Goal: Entertainment & Leisure: Consume media (video, audio)

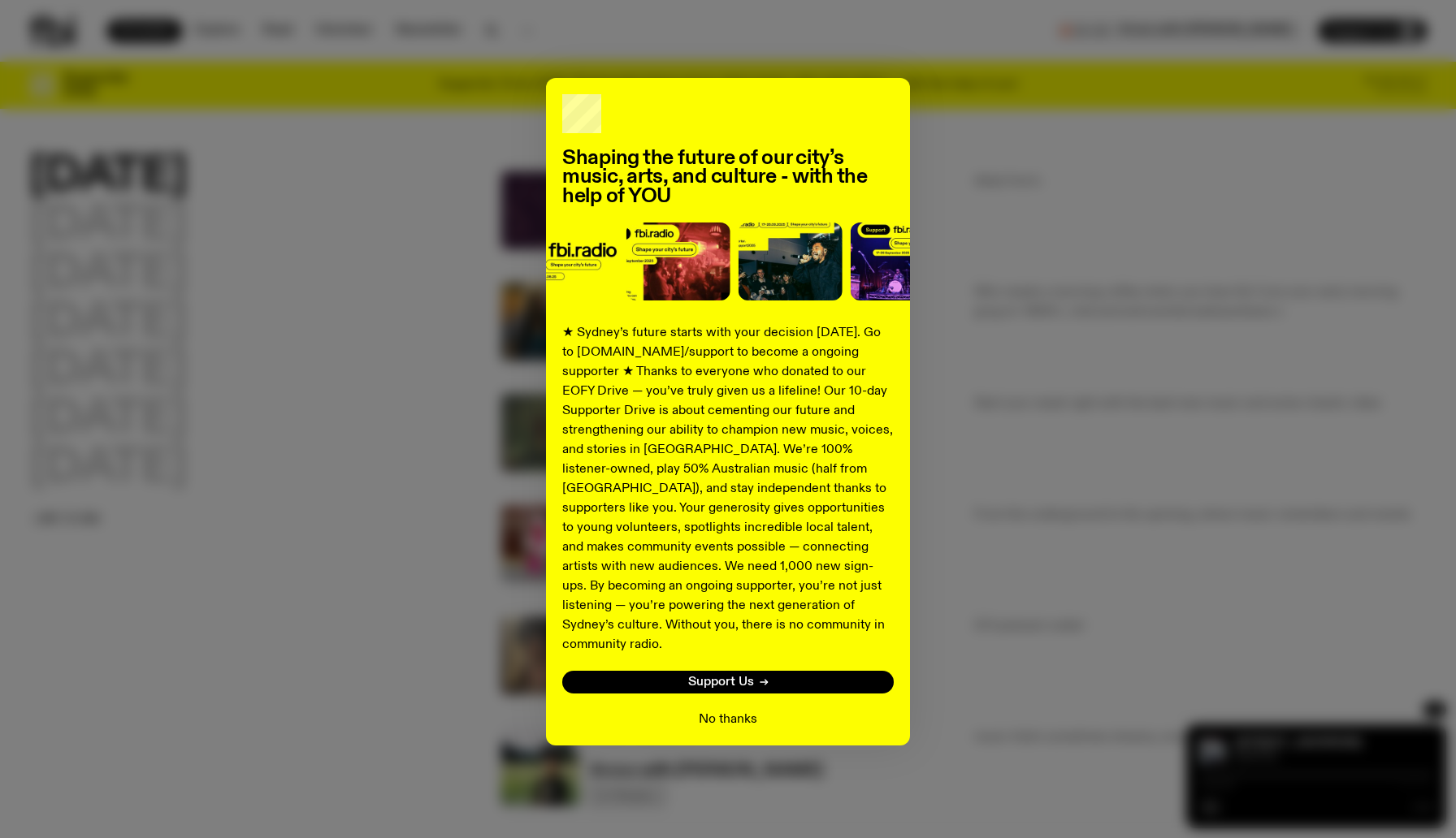
click at [748, 710] on button "No thanks" at bounding box center [727, 720] width 58 height 20
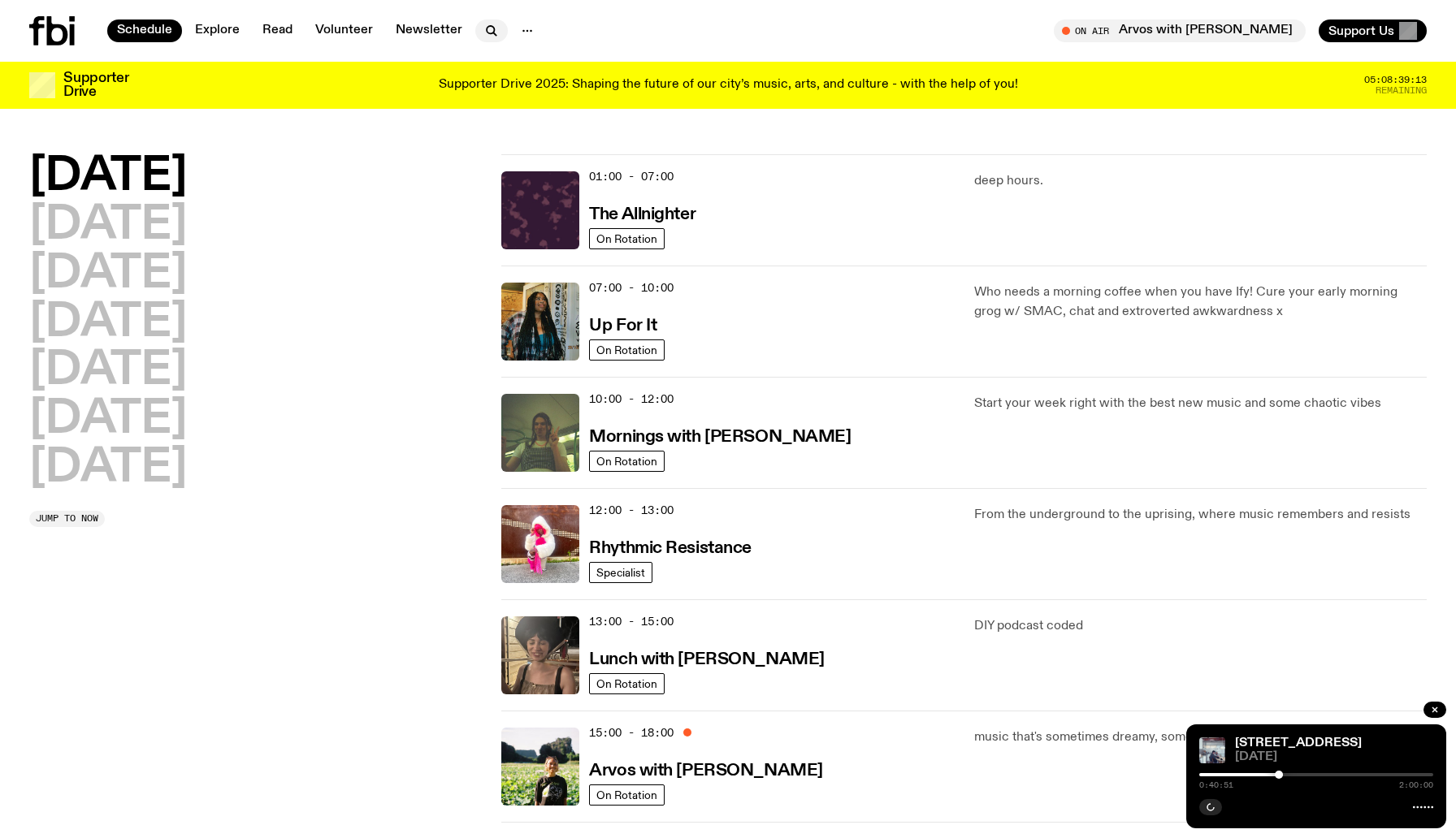
click at [493, 35] on icon "button" at bounding box center [492, 31] width 20 height 20
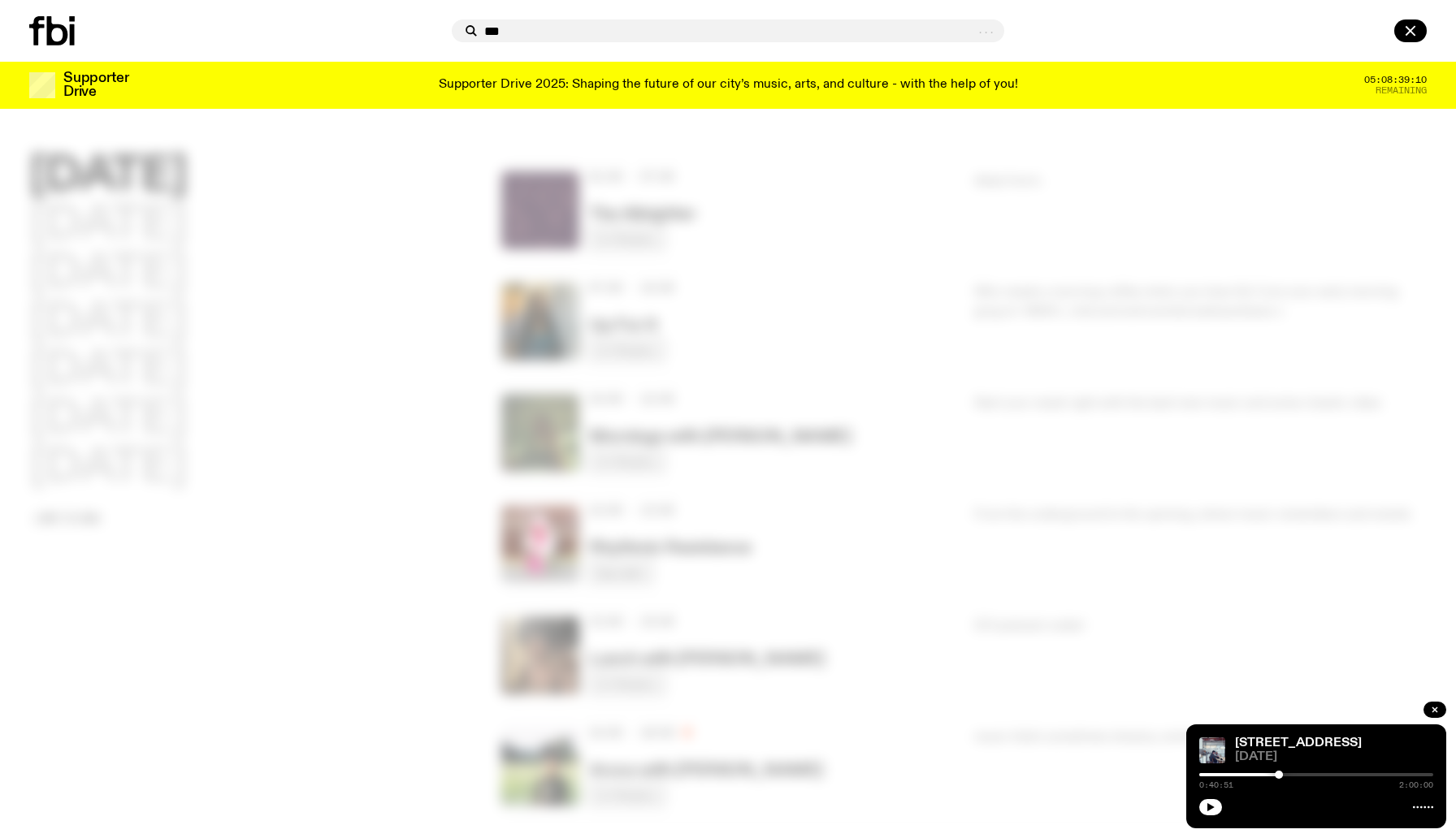
type input "***"
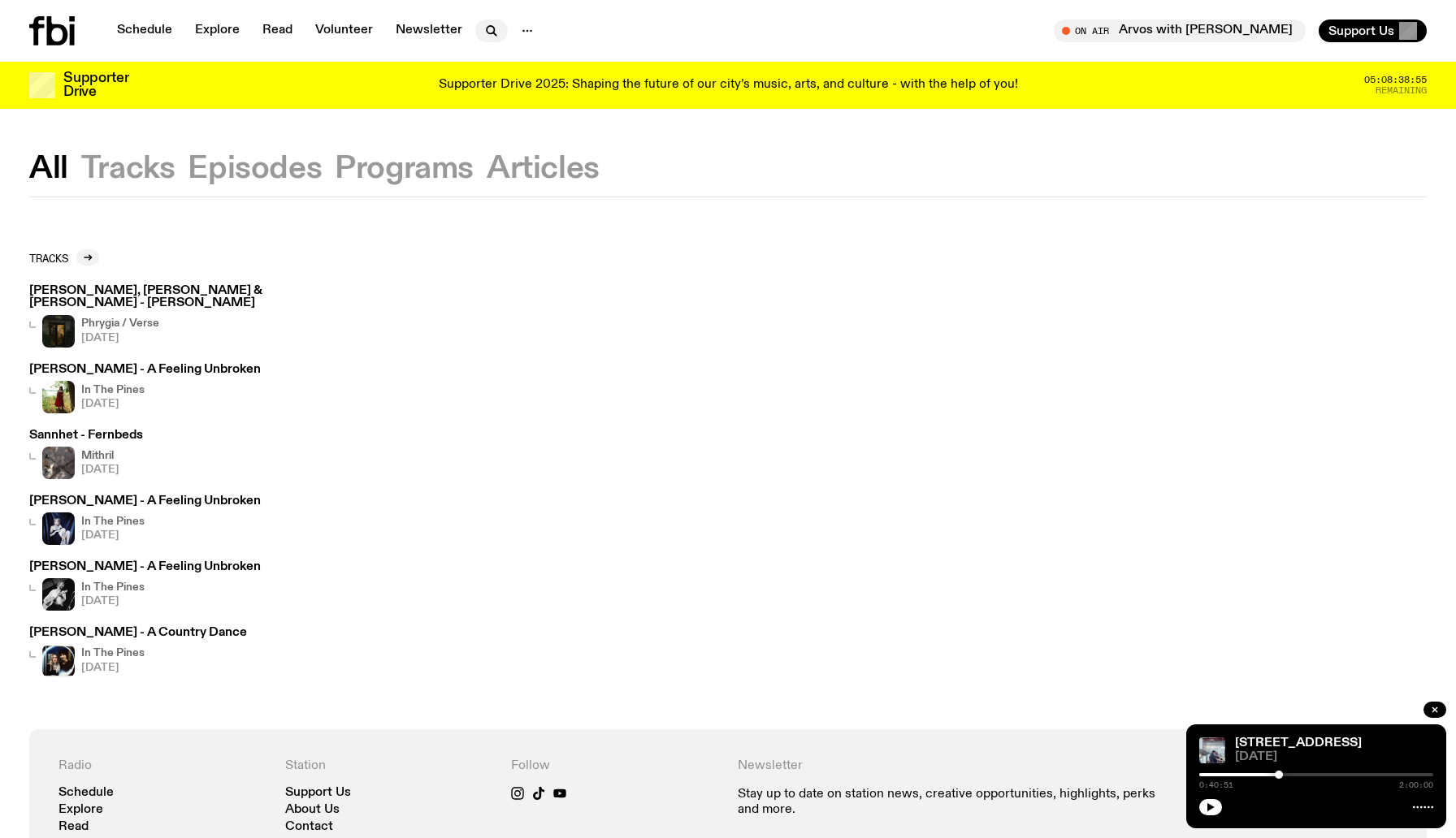
click at [475, 28] on button "button" at bounding box center [491, 30] width 32 height 22
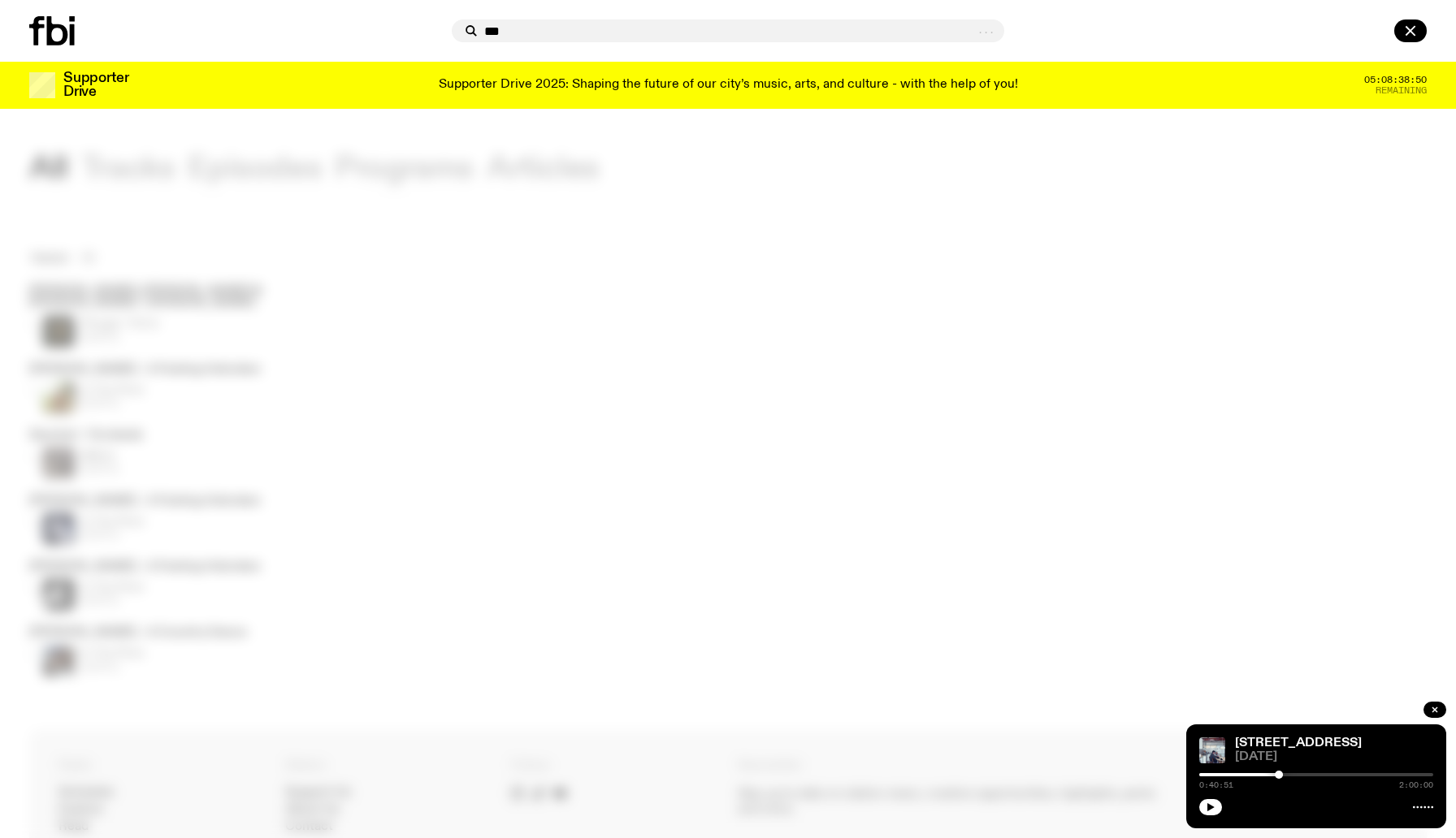
type input "***"
click at [464, 35] on icon at bounding box center [471, 31] width 20 height 20
click at [469, 28] on icon at bounding box center [471, 31] width 20 height 20
click at [517, 36] on input "***" at bounding box center [729, 30] width 490 height 13
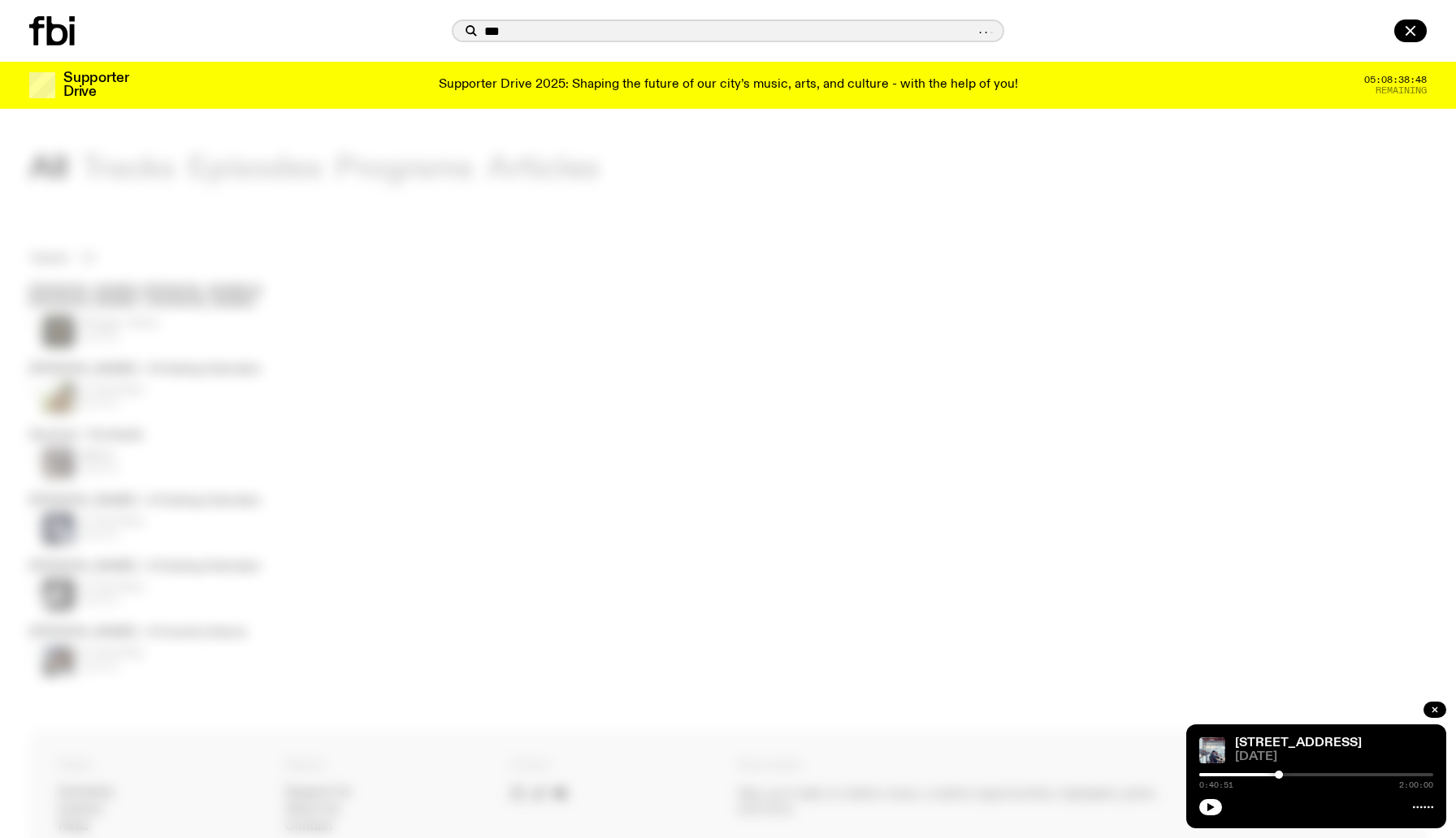
click at [517, 36] on input "***" at bounding box center [729, 30] width 490 height 13
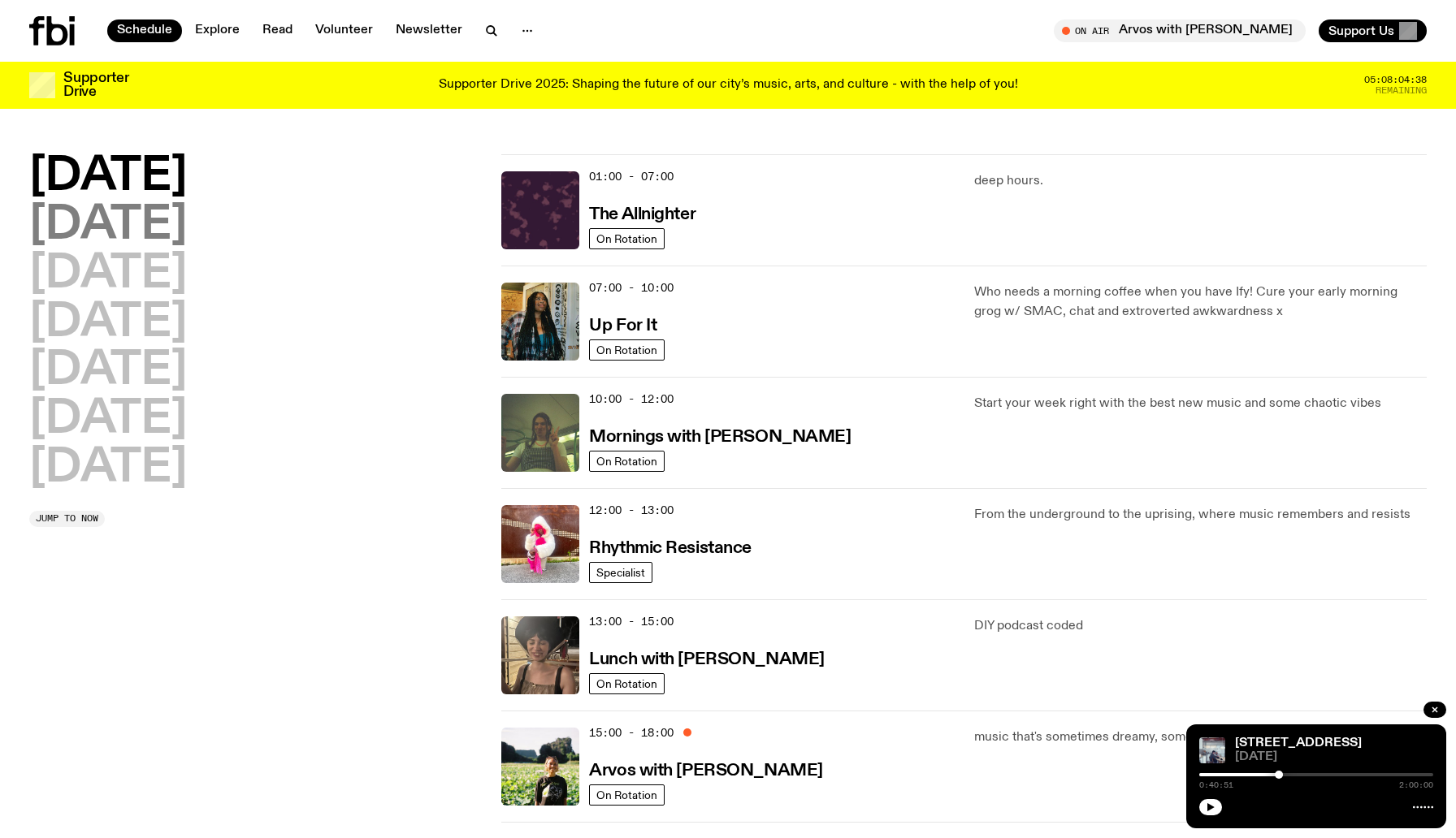
click at [130, 216] on h2 "[DATE]" at bounding box center [108, 225] width 157 height 46
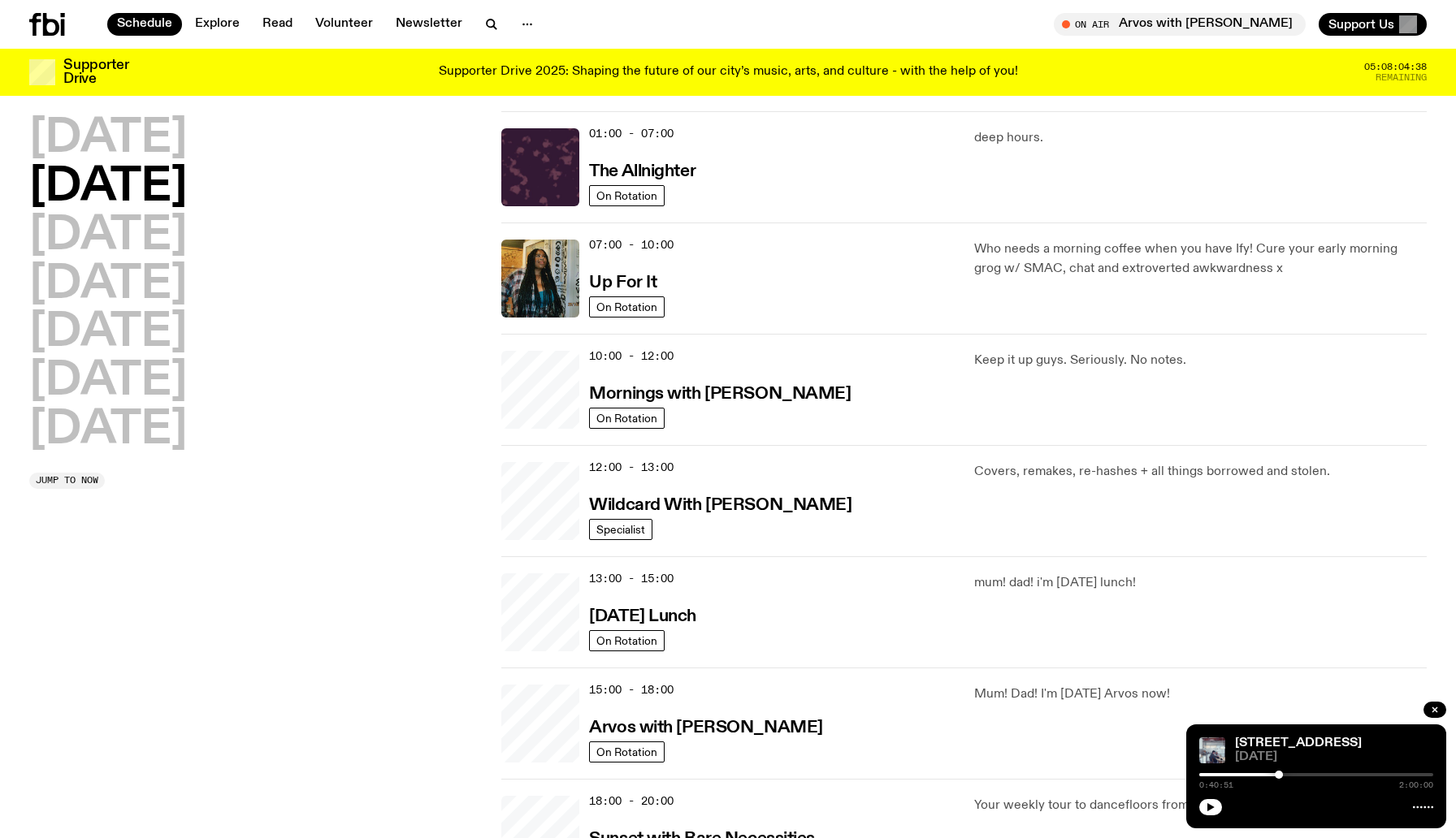
scroll to position [46, 0]
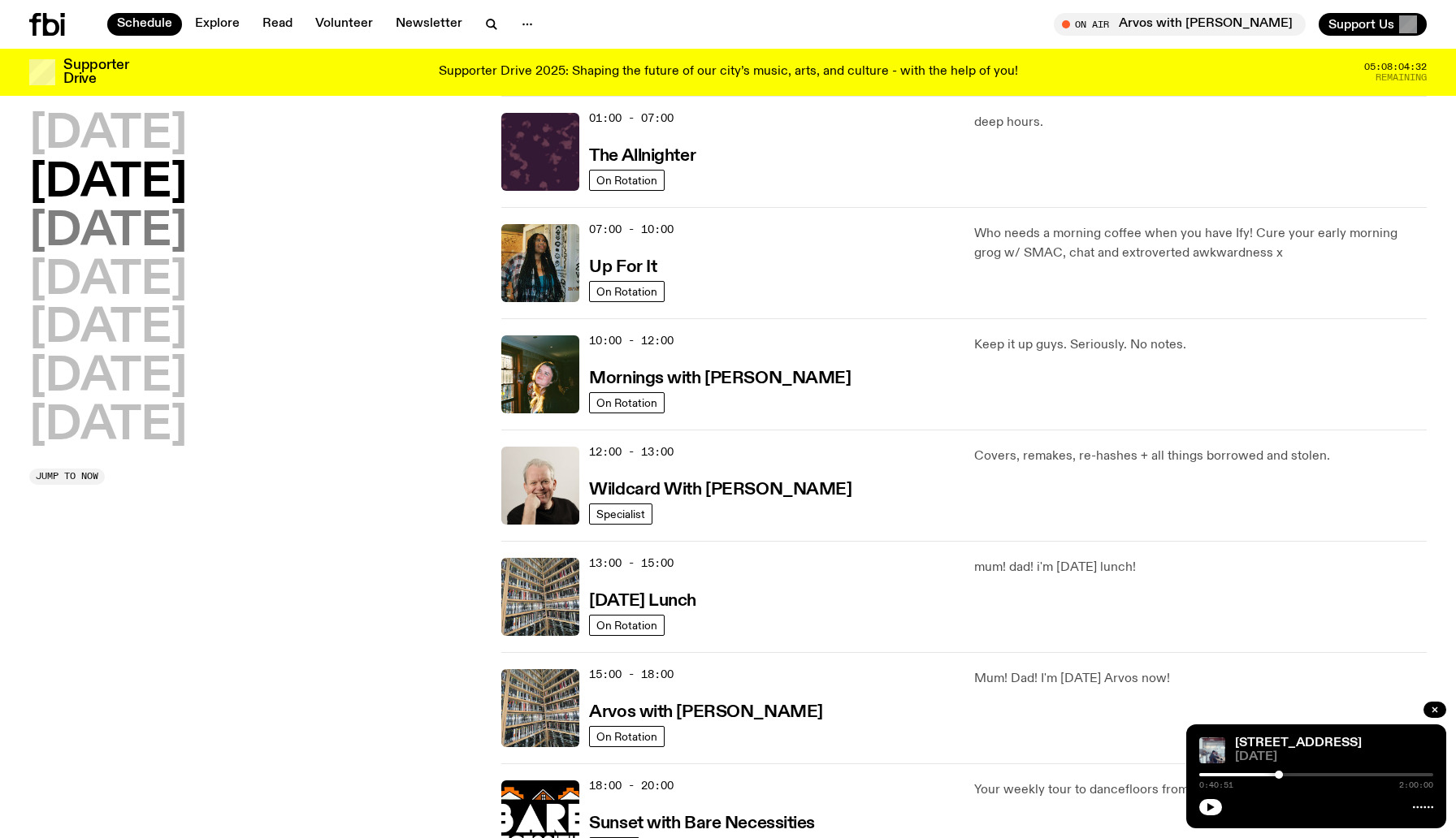
click at [187, 219] on h2 "[DATE]" at bounding box center [108, 232] width 157 height 46
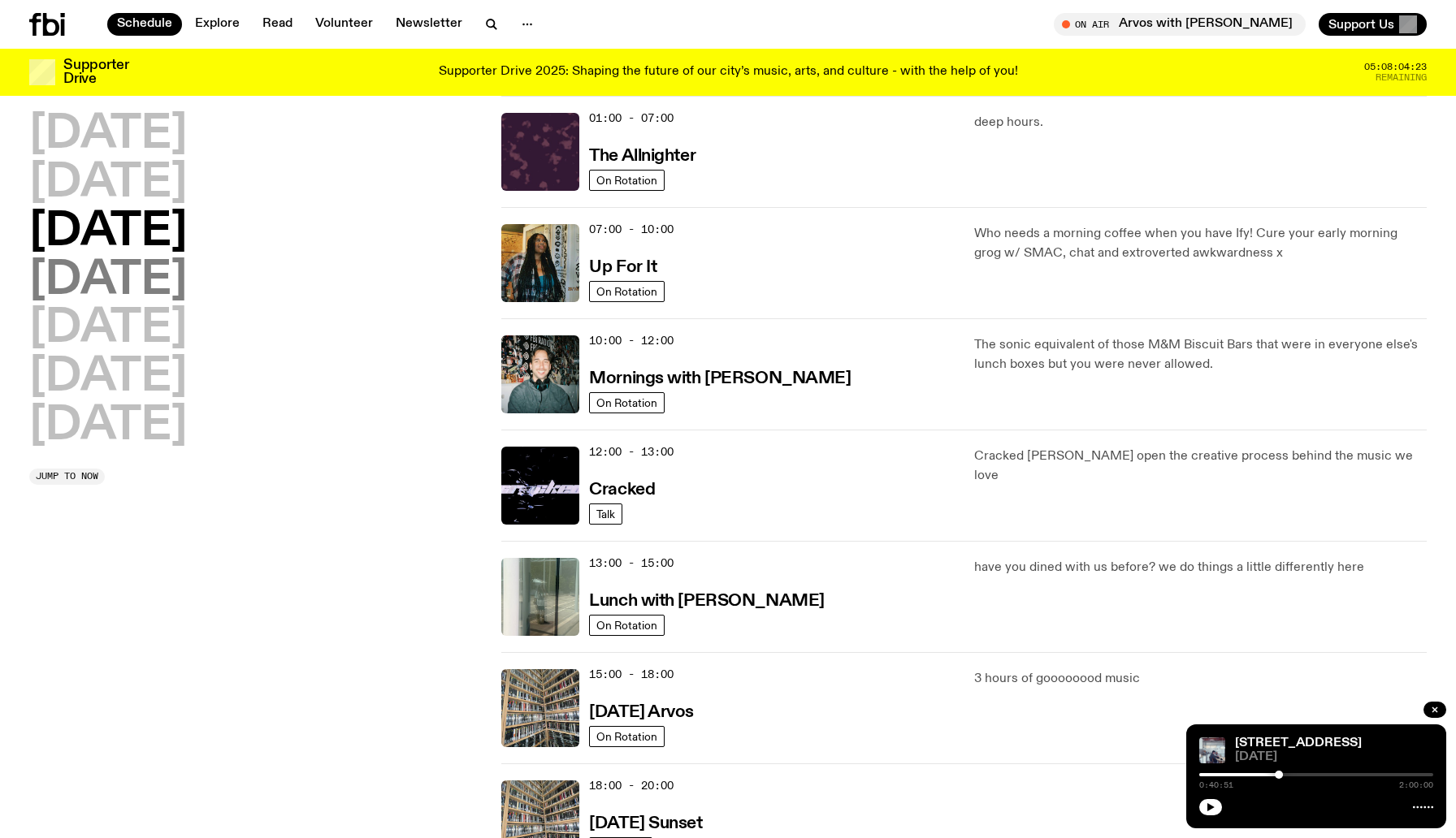
click at [117, 277] on h2 "[DATE]" at bounding box center [108, 281] width 157 height 46
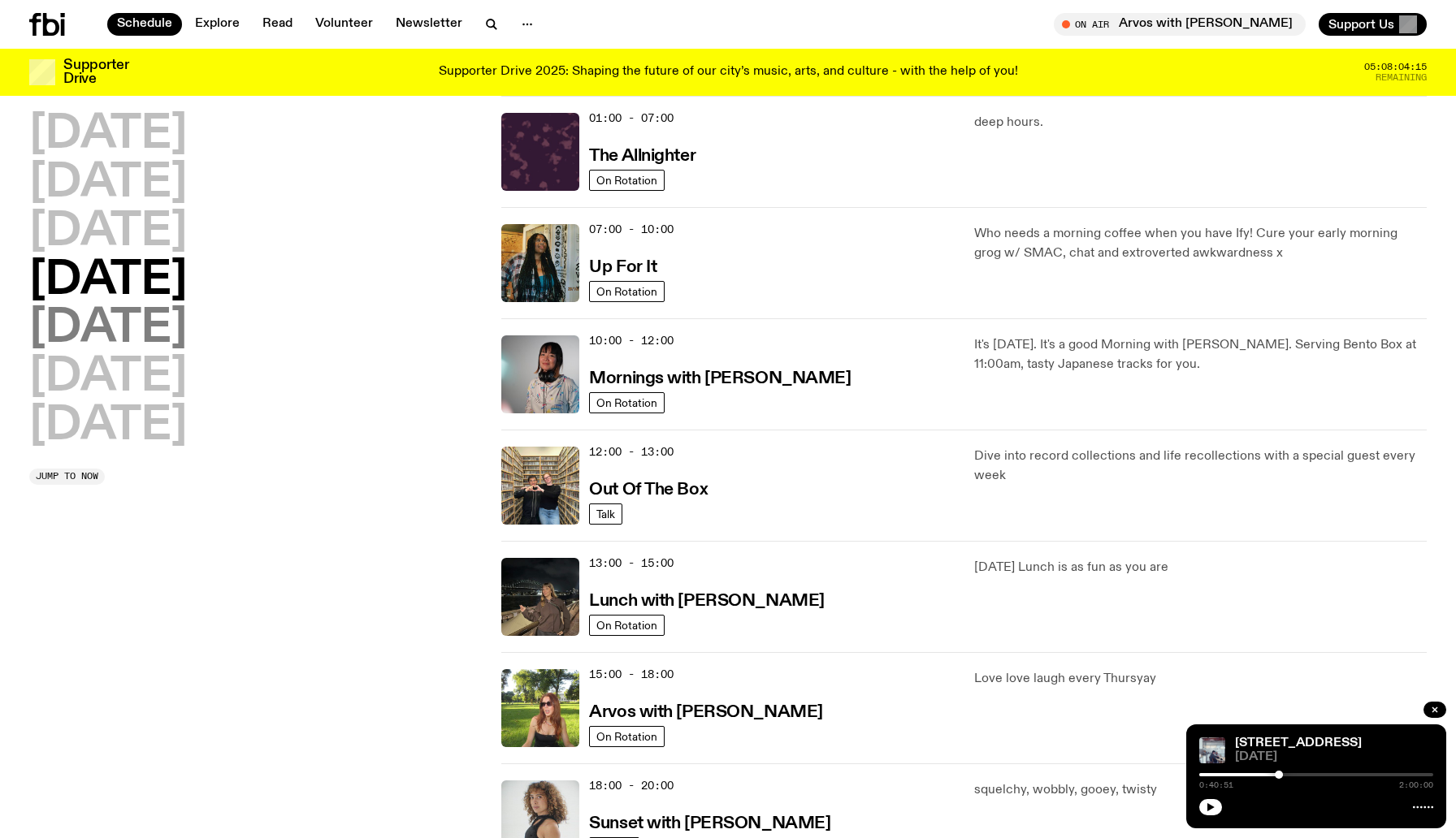
click at [106, 319] on h2 "[DATE]" at bounding box center [108, 328] width 157 height 46
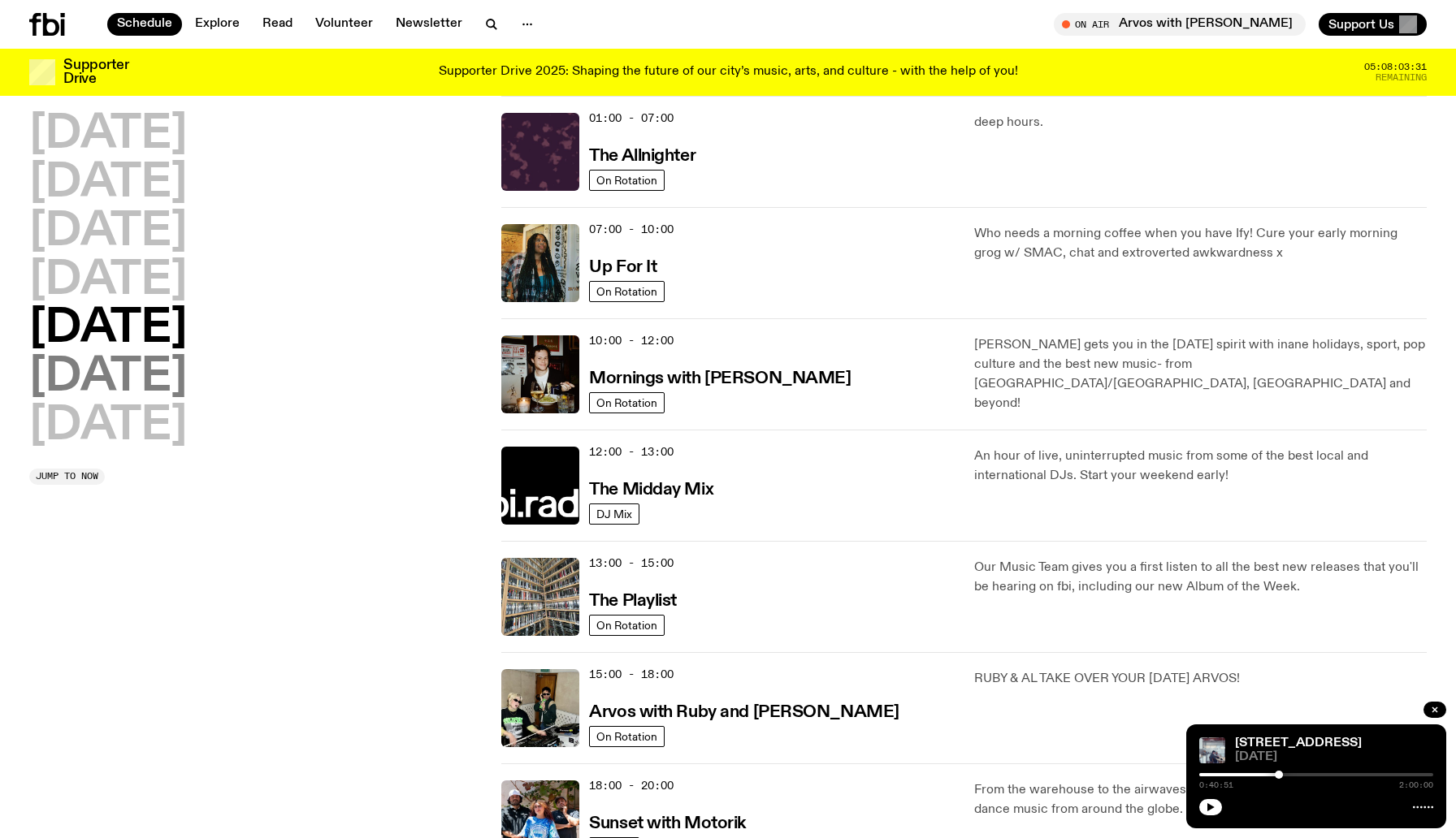
click at [120, 384] on h2 "[DATE]" at bounding box center [108, 377] width 157 height 46
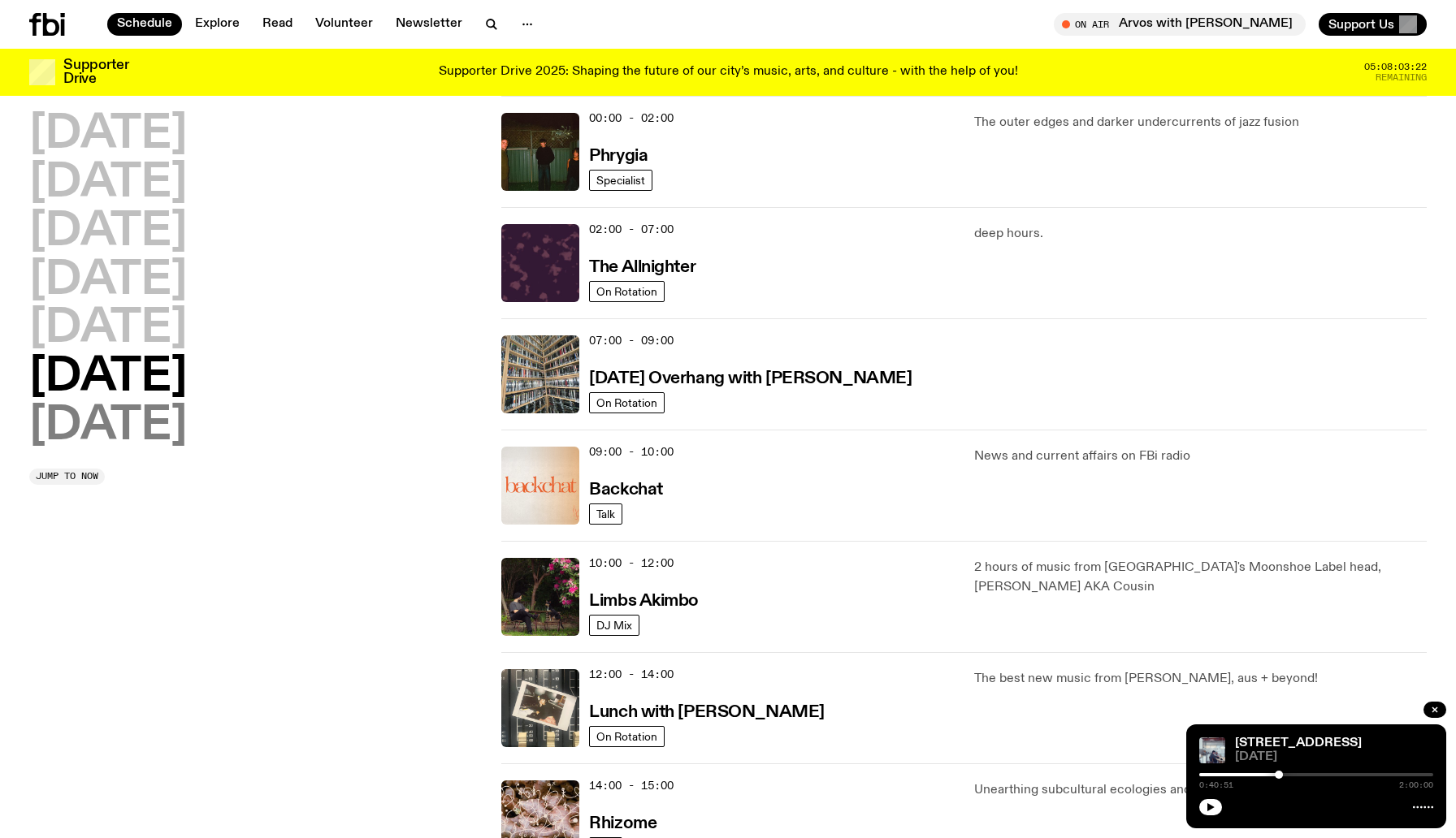
click at [78, 419] on h2 "[DATE]" at bounding box center [108, 426] width 157 height 46
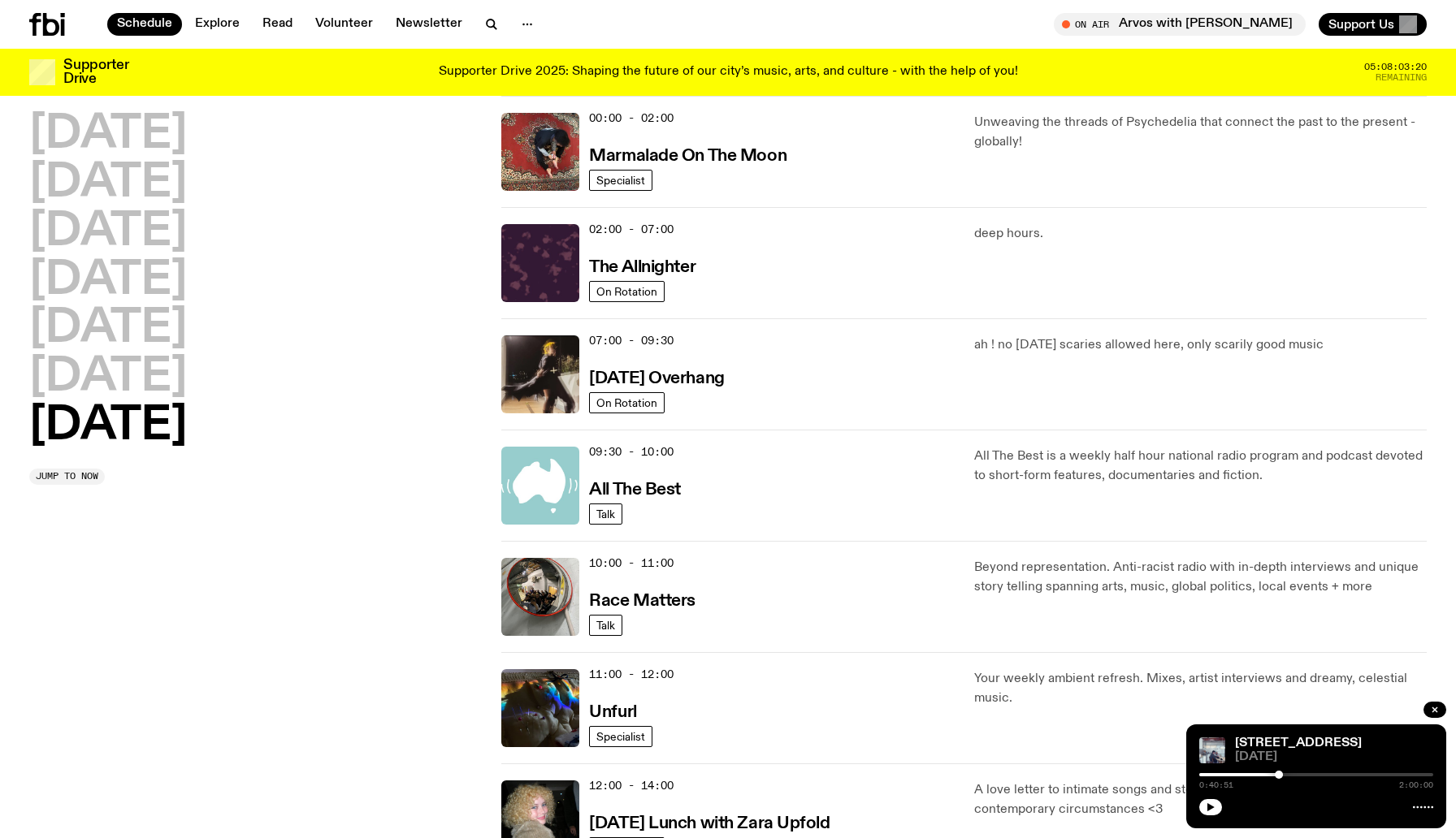
scroll to position [784, 0]
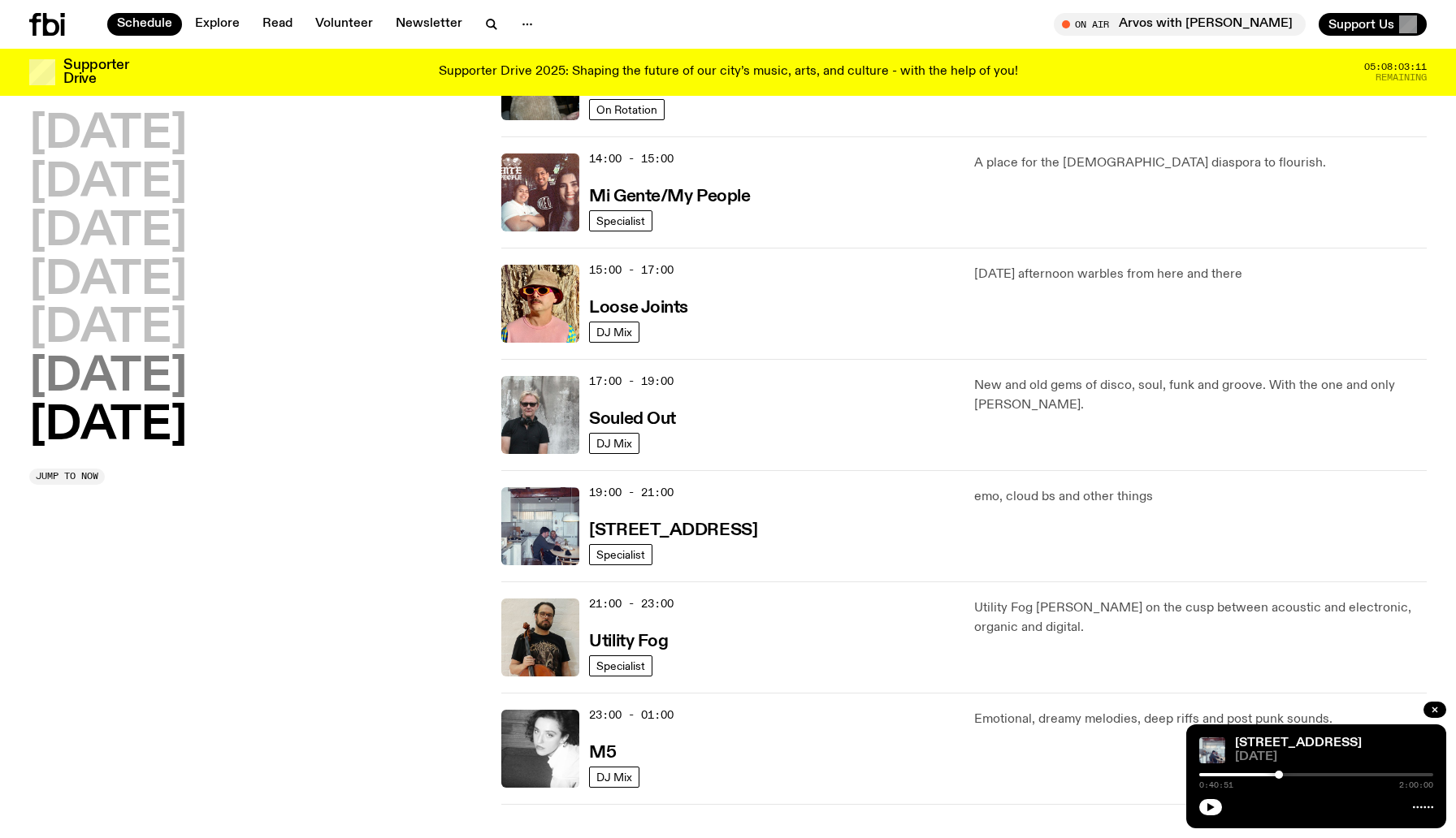
click at [130, 364] on h2 "[DATE]" at bounding box center [108, 377] width 157 height 46
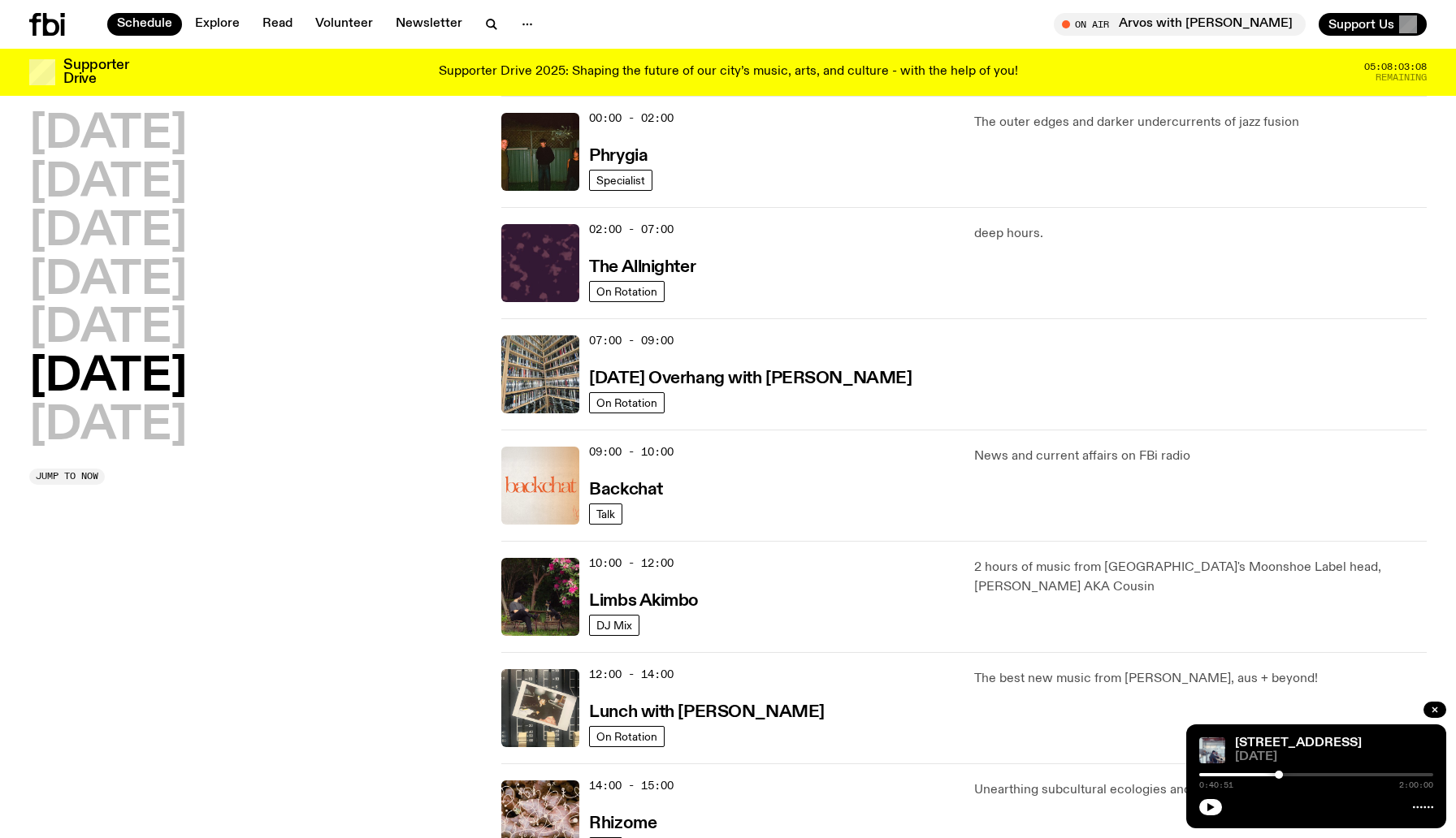
scroll to position [639, 0]
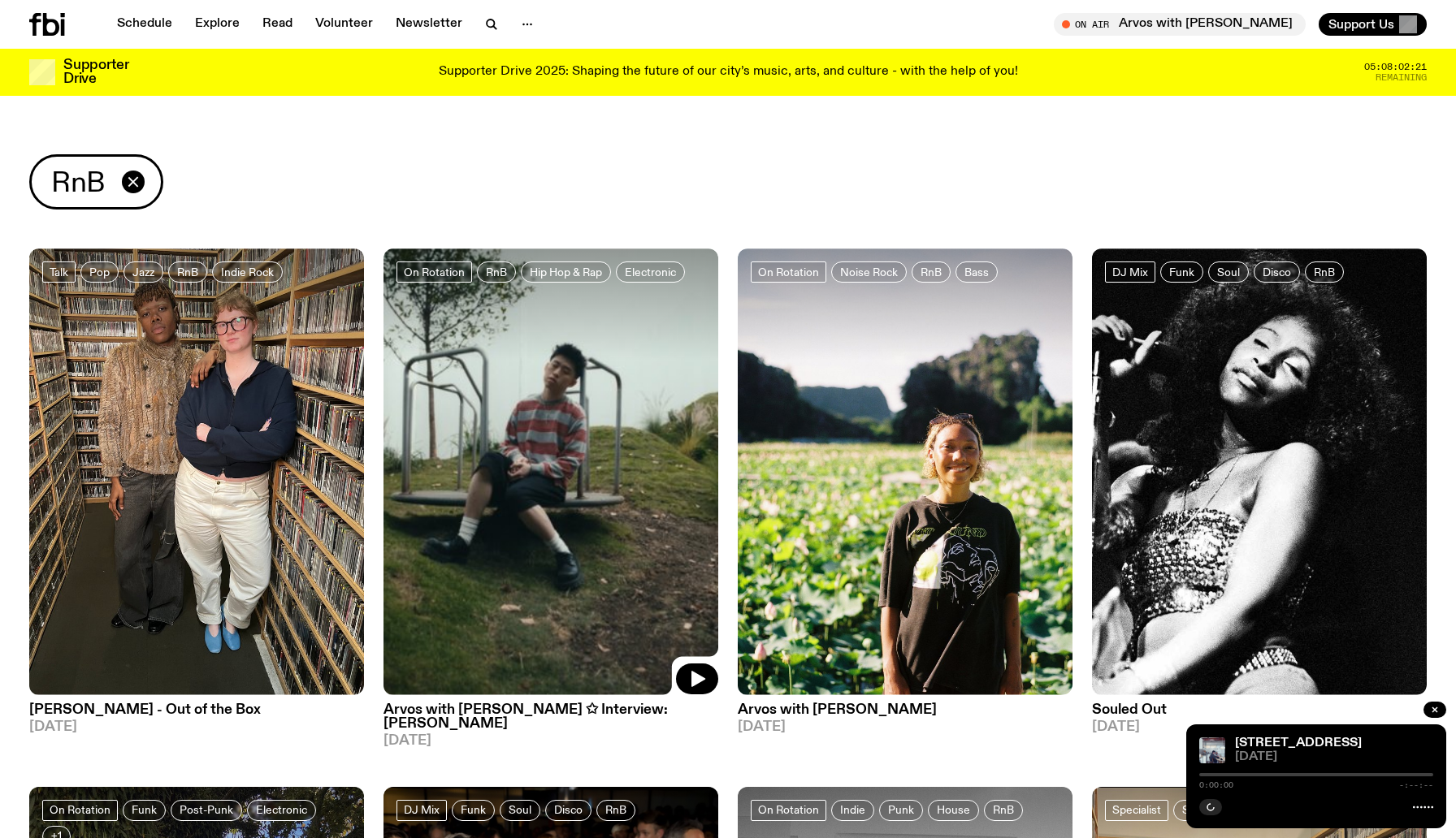
scroll to position [26, 0]
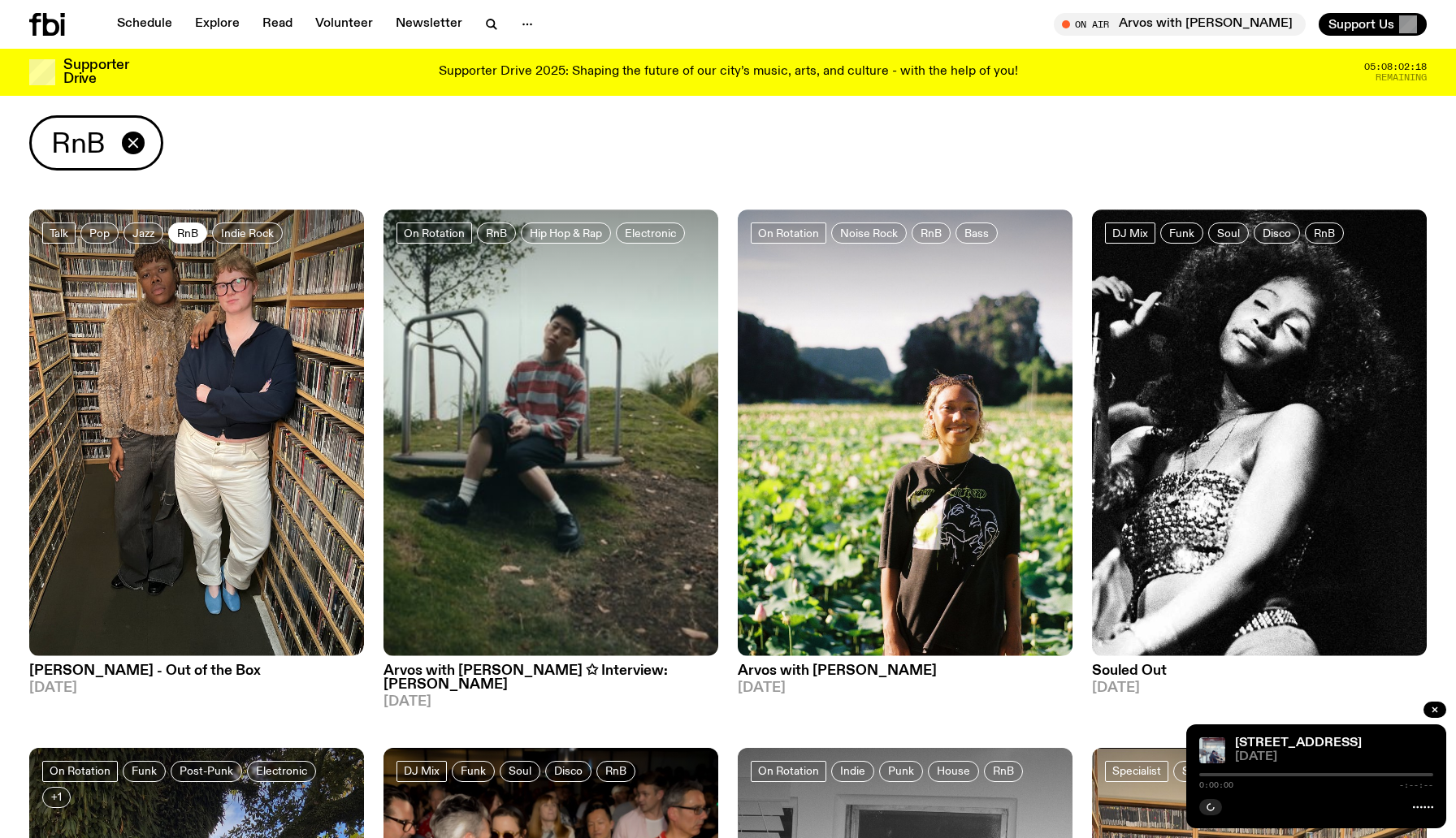
click at [187, 234] on span "RnB" at bounding box center [188, 233] width 21 height 13
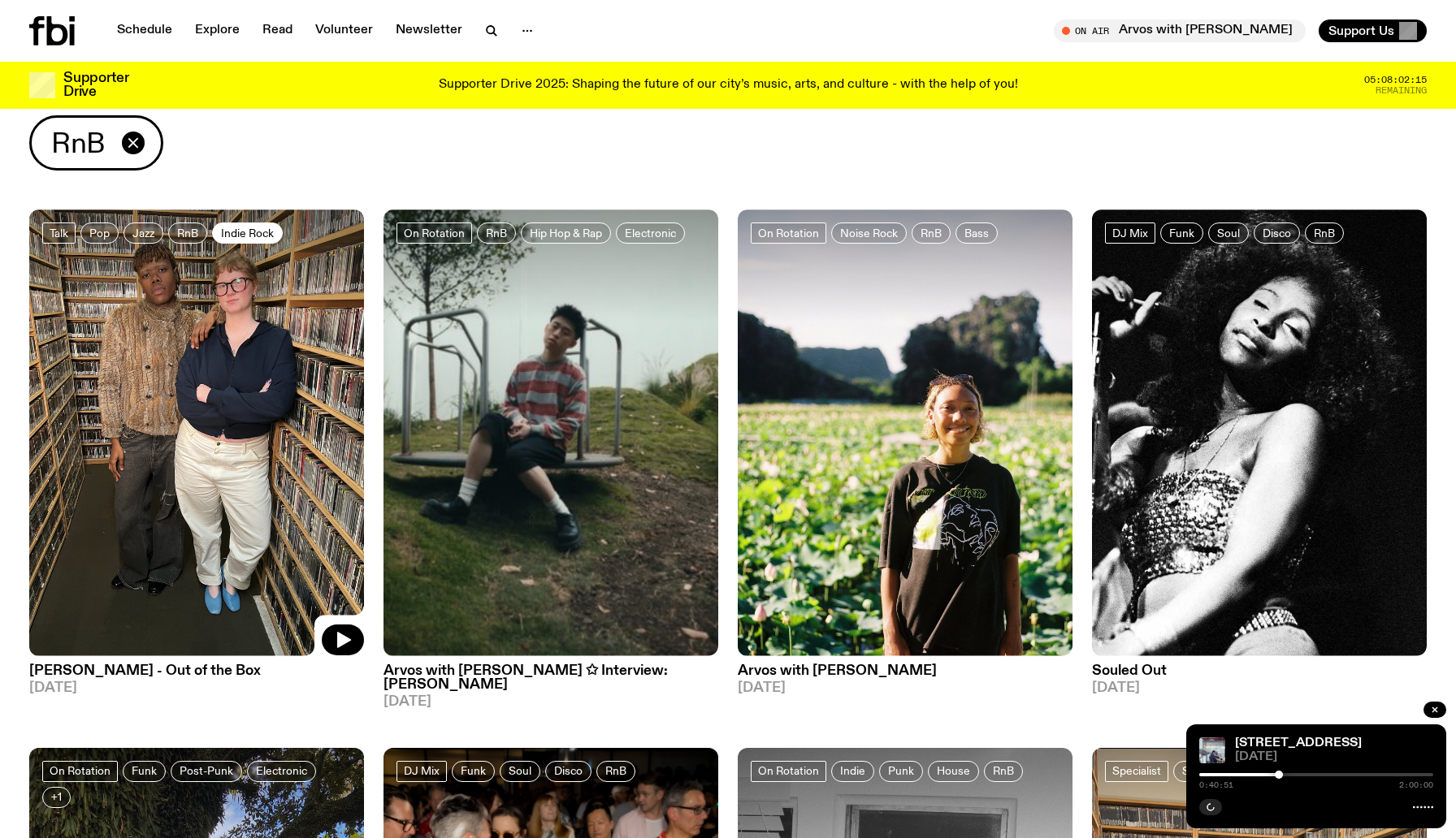
scroll to position [0, 0]
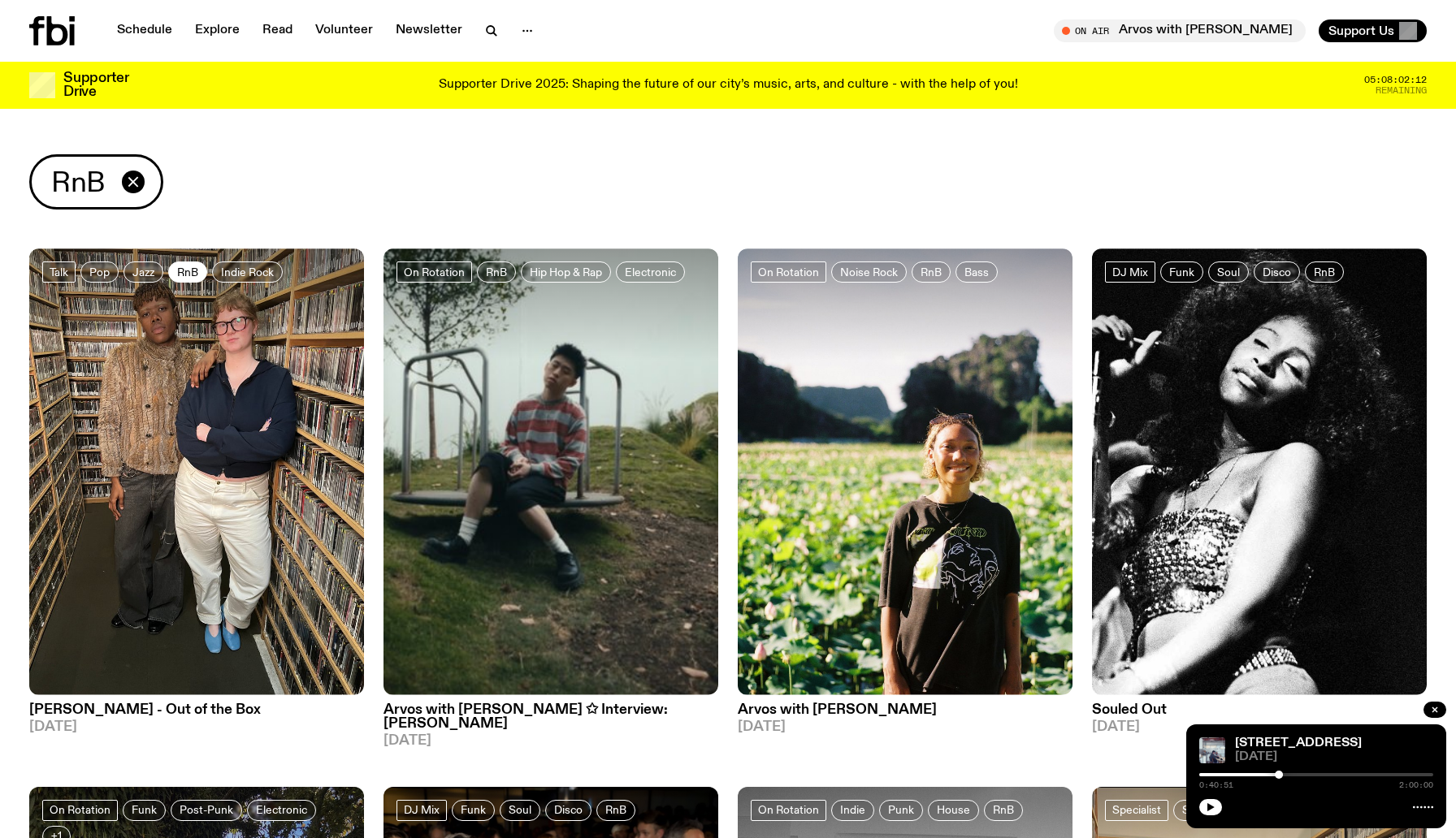
click at [195, 269] on span "RnB" at bounding box center [188, 272] width 21 height 13
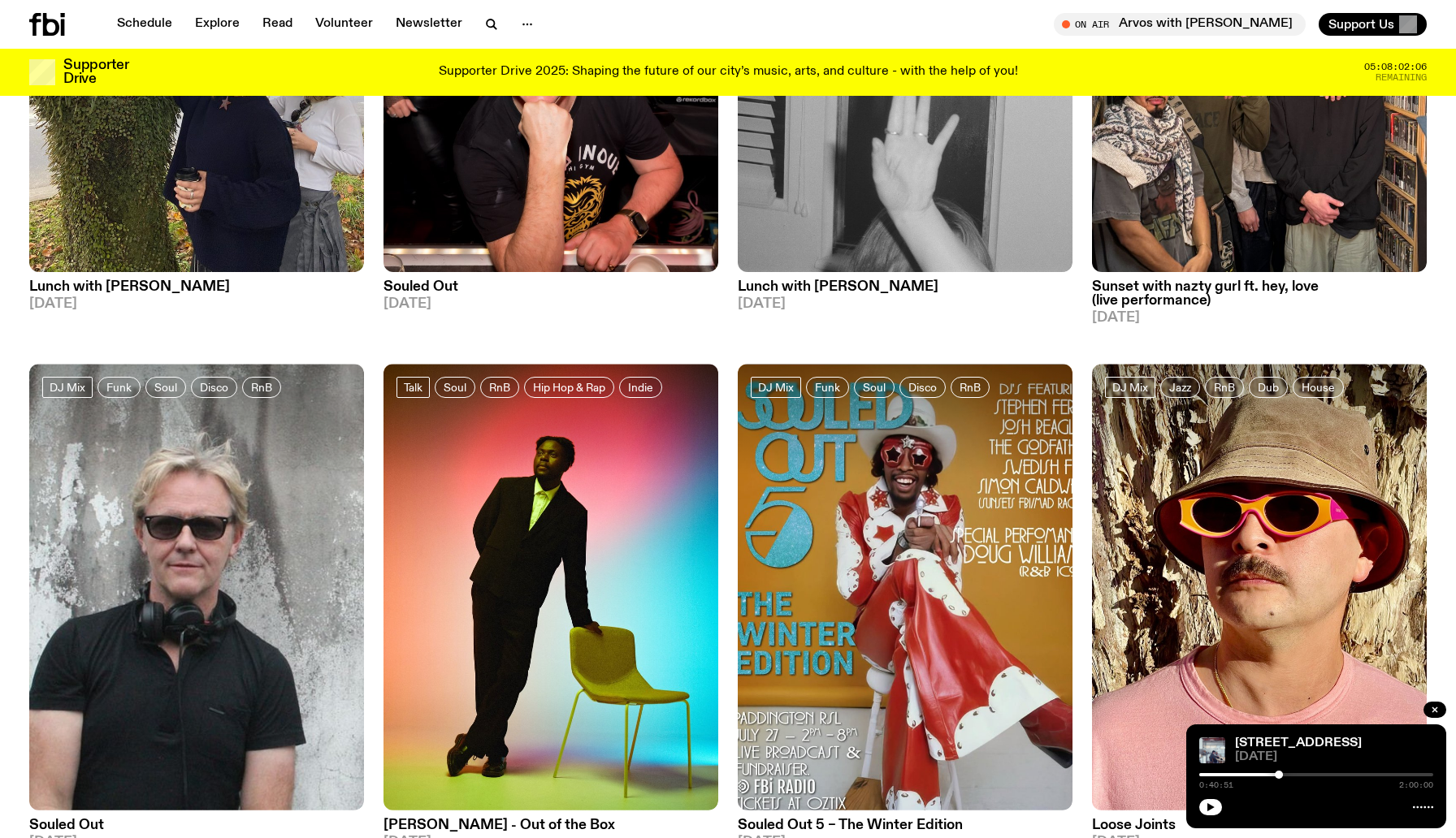
scroll to position [1371, 0]
